Goal: Check status: Check status

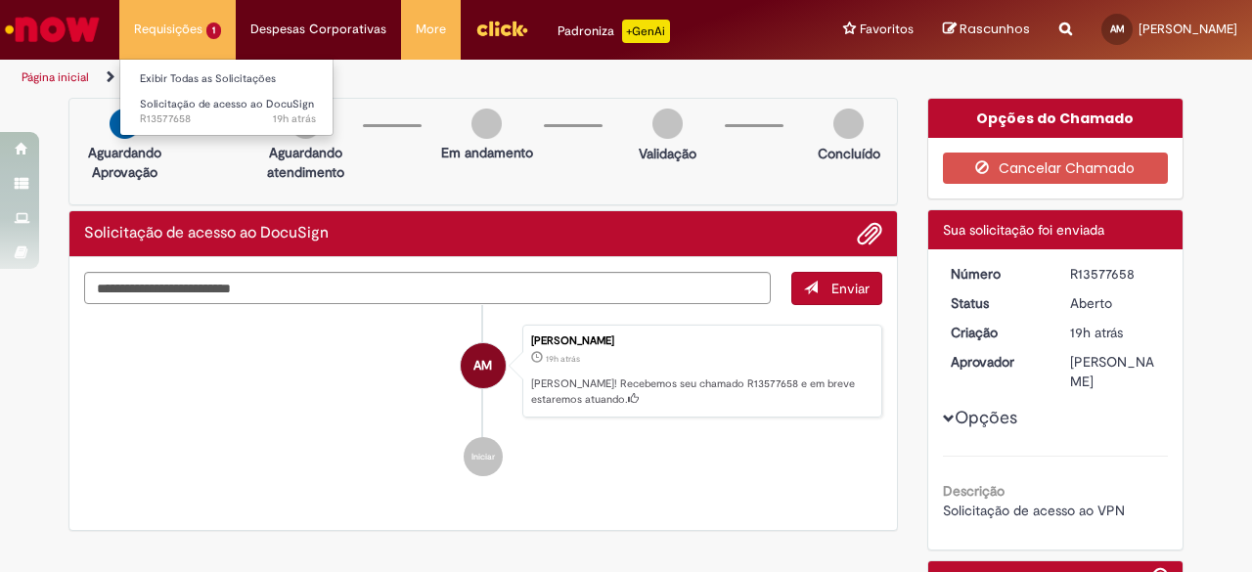
click at [203, 90] on li "Solicitação de acesso ao DocuSign 19h atrás 19 horas atrás R13577658" at bounding box center [227, 110] width 215 height 40
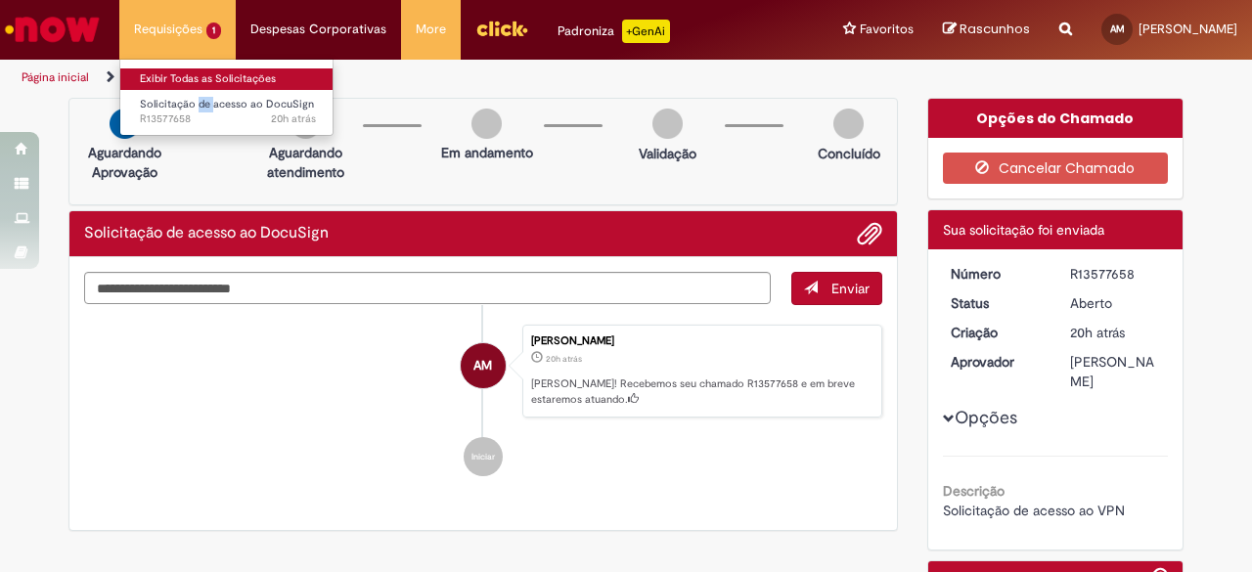
click at [199, 86] on link "Exibir Todas as Solicitações" at bounding box center [227, 79] width 215 height 22
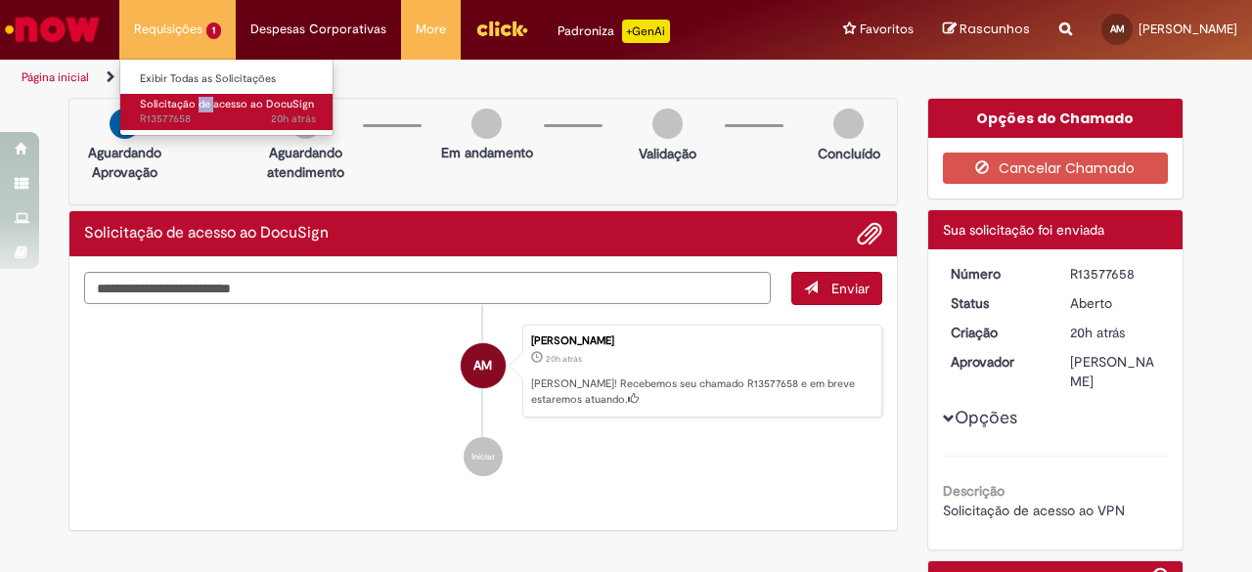
click at [244, 123] on span "20h atrás 20 horas atrás R13577658" at bounding box center [228, 119] width 176 height 16
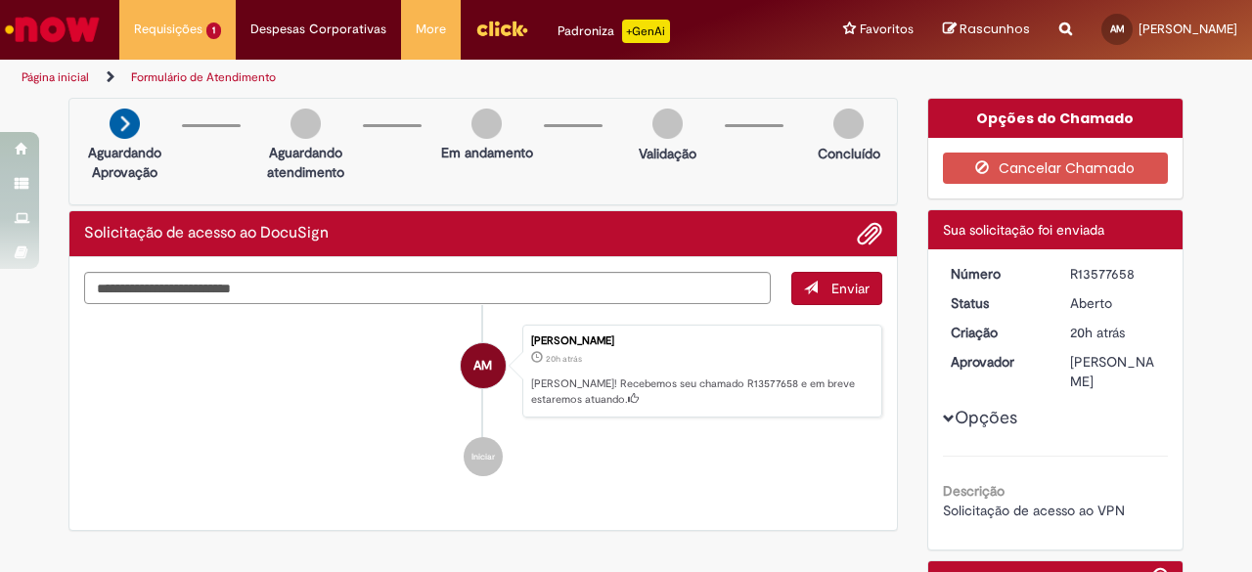
click at [1010, 484] on div "Descrição Solicitação de acesso ao VPN" at bounding box center [1056, 488] width 226 height 65
drag, startPoint x: 37, startPoint y: 35, endPoint x: 205, endPoint y: 2, distance: 171.4
click at [37, 35] on img "Ir para a Homepage" at bounding box center [52, 29] width 101 height 39
